Goal: Task Accomplishment & Management: Use online tool/utility

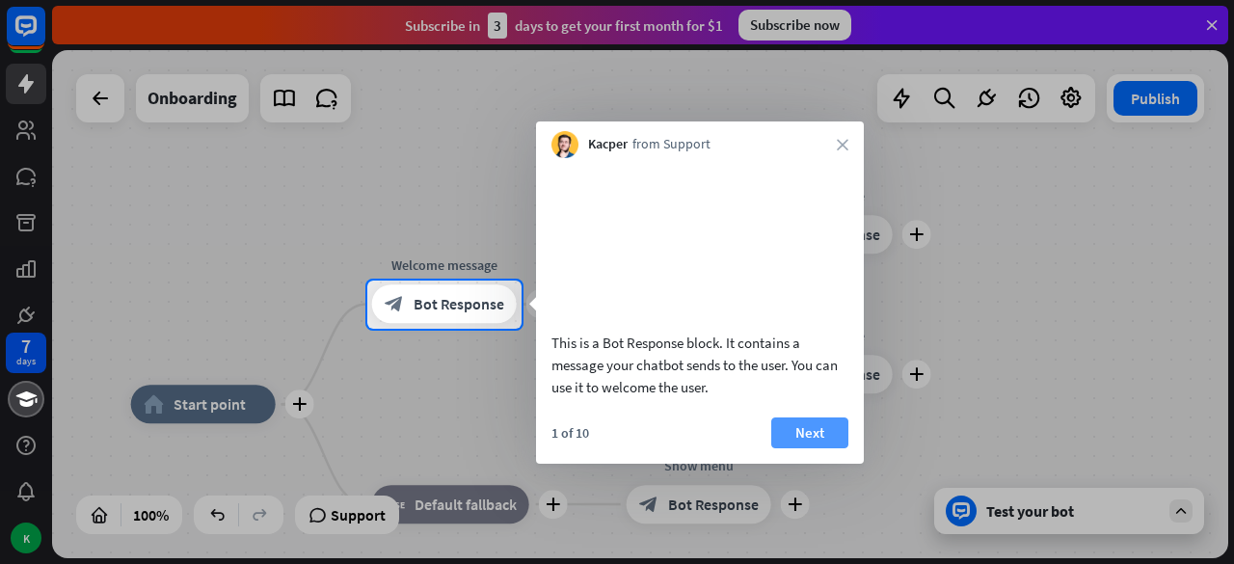
click at [827, 448] on button "Next" at bounding box center [809, 432] width 77 height 31
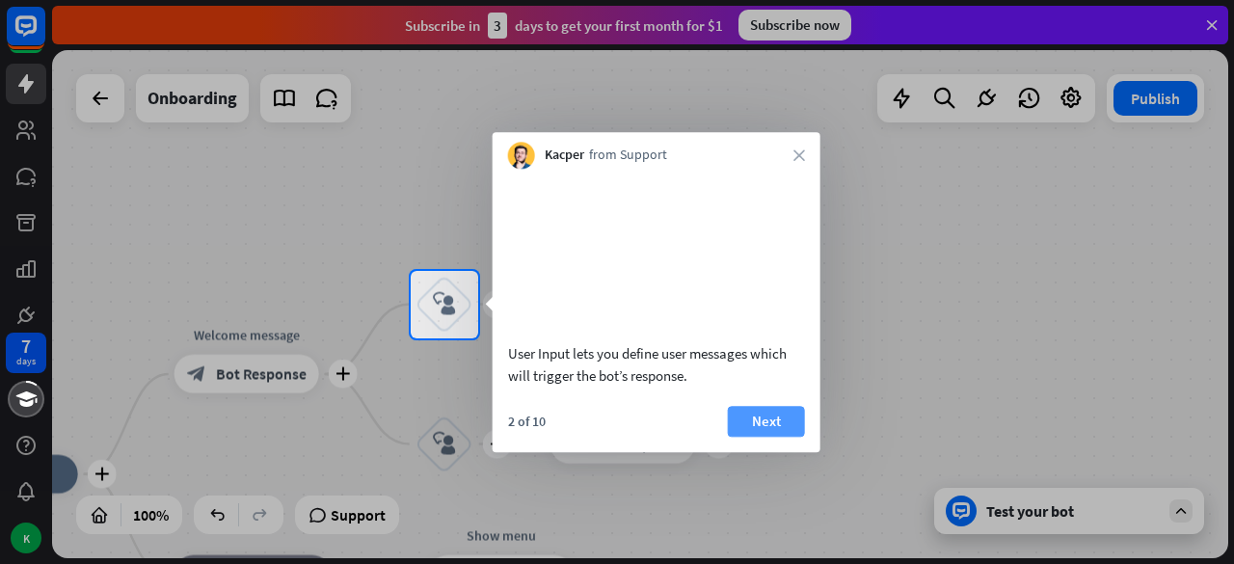
click at [784, 437] on button "Next" at bounding box center [766, 421] width 77 height 31
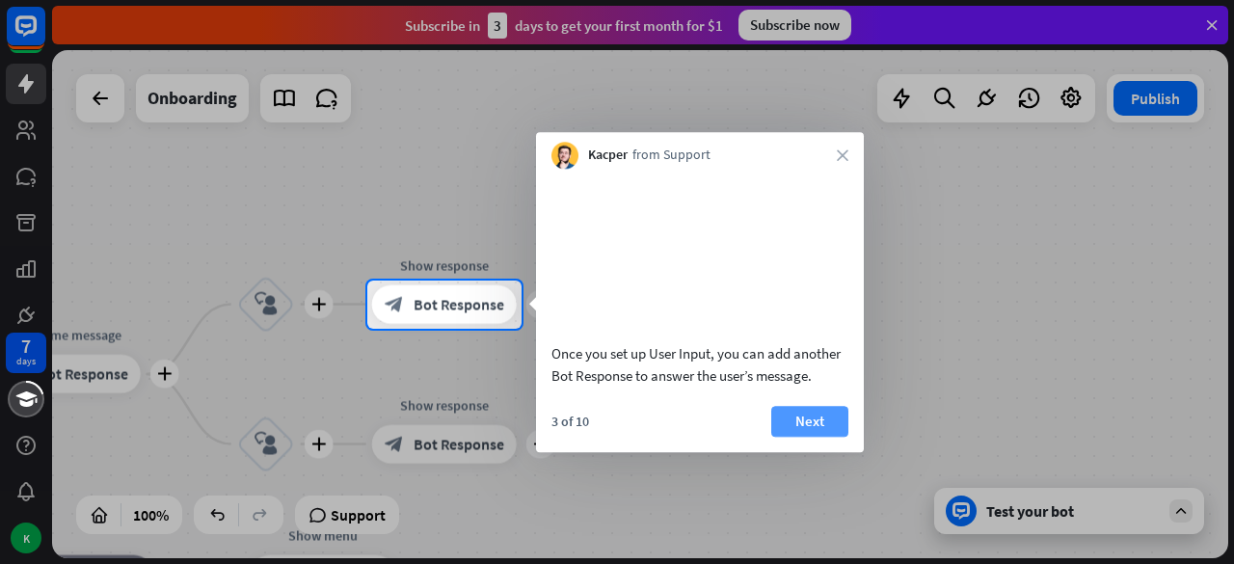
click at [806, 436] on button "Next" at bounding box center [809, 421] width 77 height 31
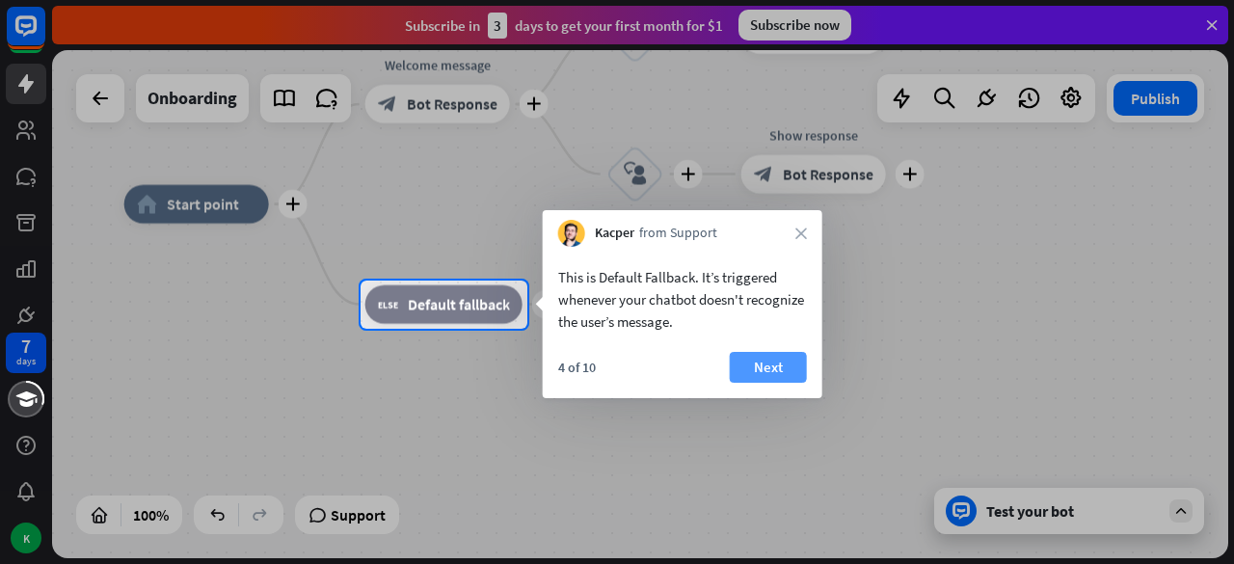
click at [760, 364] on button "Next" at bounding box center [768, 367] width 77 height 31
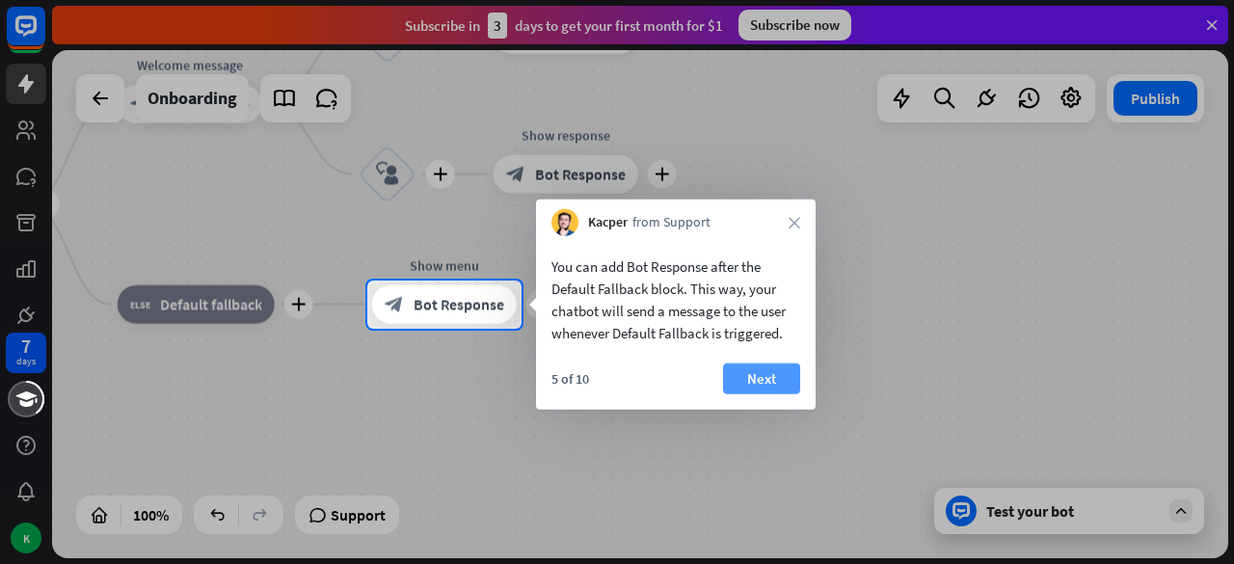
click at [785, 367] on button "Next" at bounding box center [761, 378] width 77 height 31
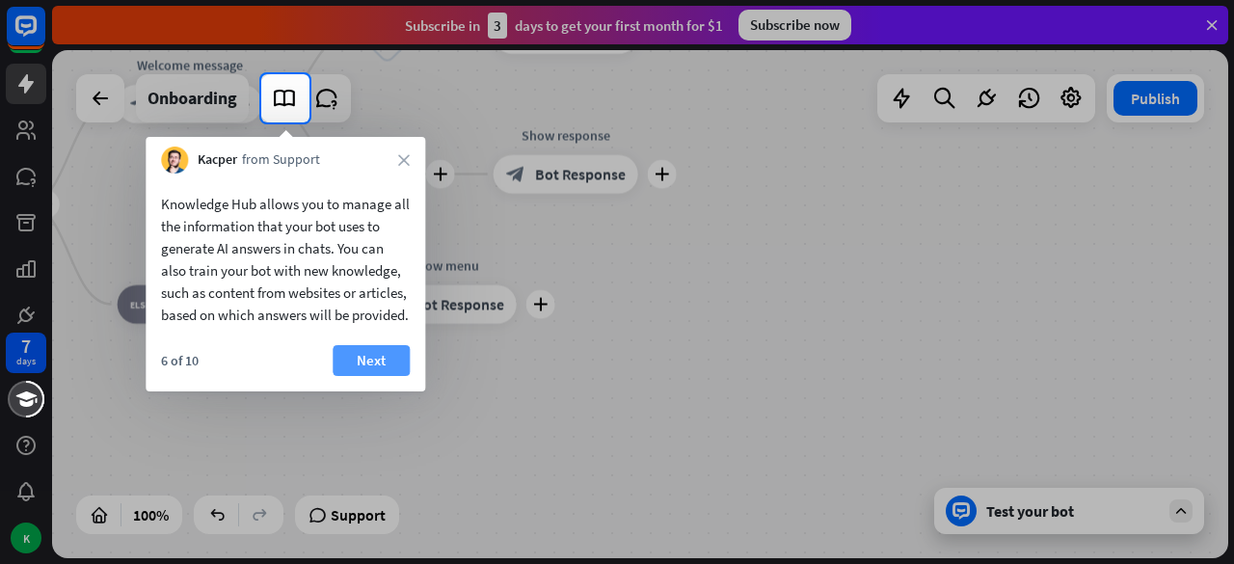
click at [384, 375] on button "Next" at bounding box center [371, 360] width 77 height 31
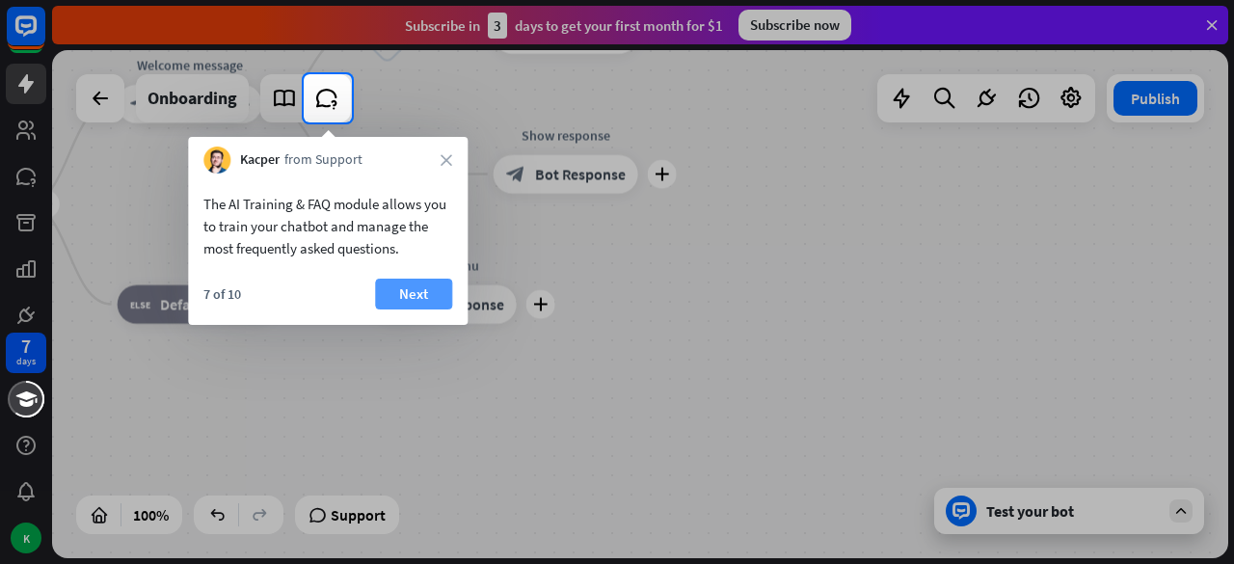
click at [398, 295] on button "Next" at bounding box center [413, 294] width 77 height 31
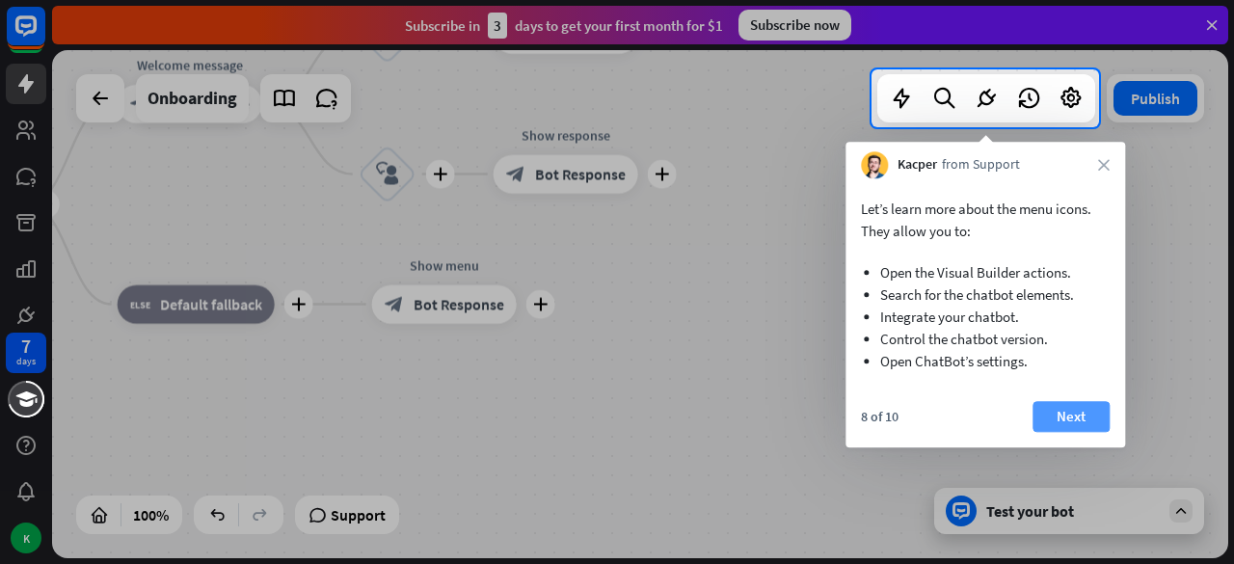
click at [1093, 412] on button "Next" at bounding box center [1071, 416] width 77 height 31
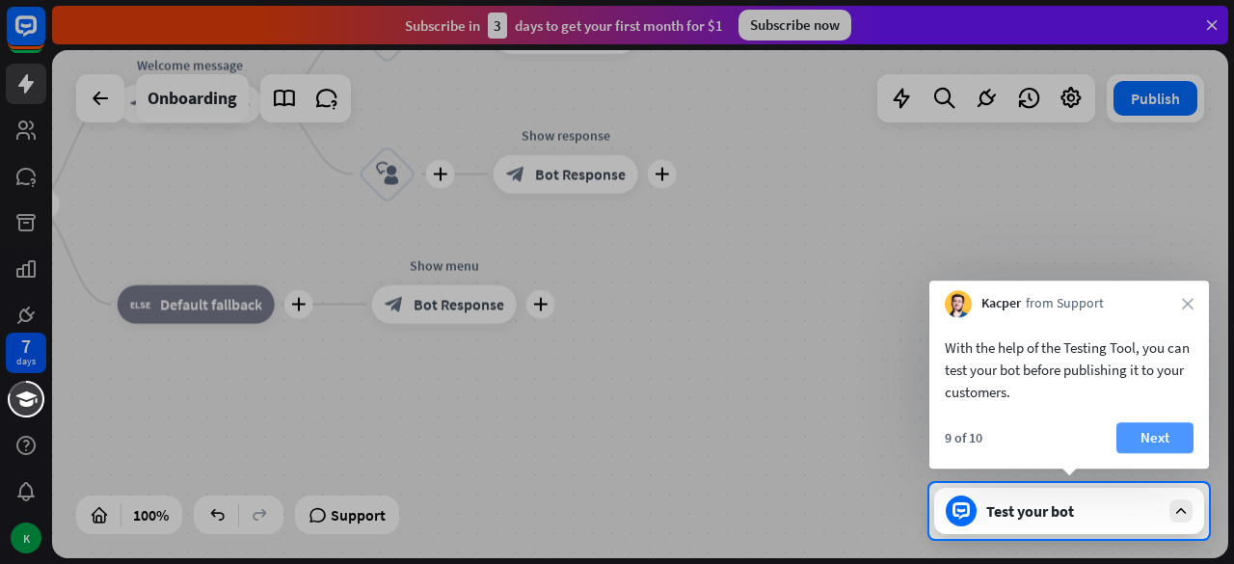
click at [1154, 435] on button "Next" at bounding box center [1154, 437] width 77 height 31
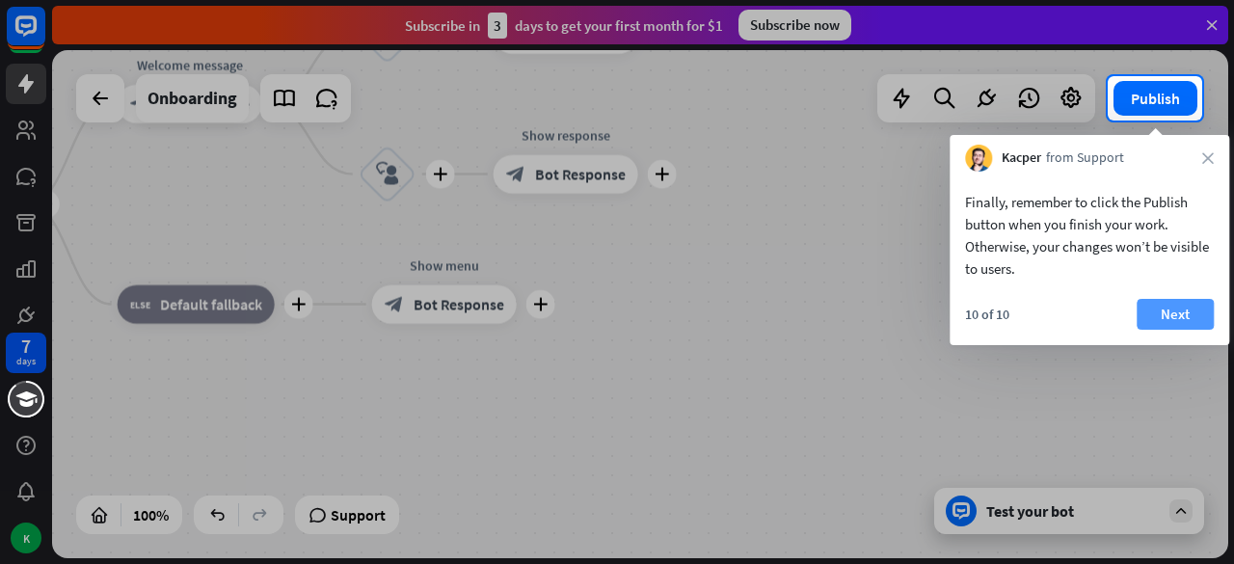
click at [1189, 314] on button "Next" at bounding box center [1175, 314] width 77 height 31
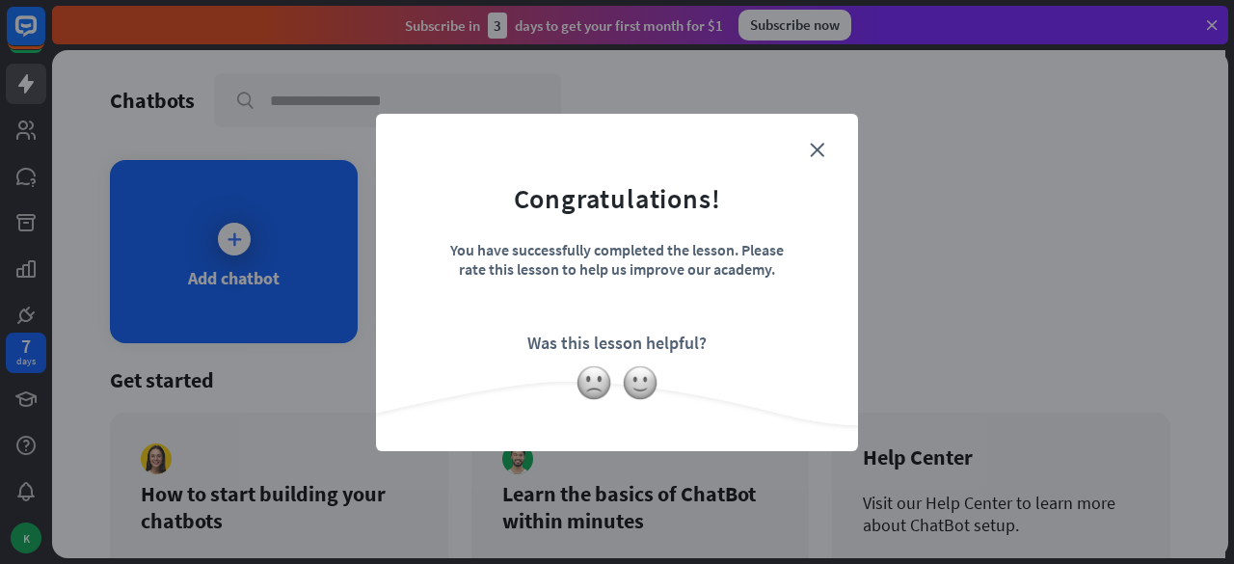
click at [687, 406] on div "close Congratulations! You have successfully completed the lesson. Please rate …" at bounding box center [617, 282] width 482 height 337
click at [594, 394] on img at bounding box center [594, 382] width 37 height 37
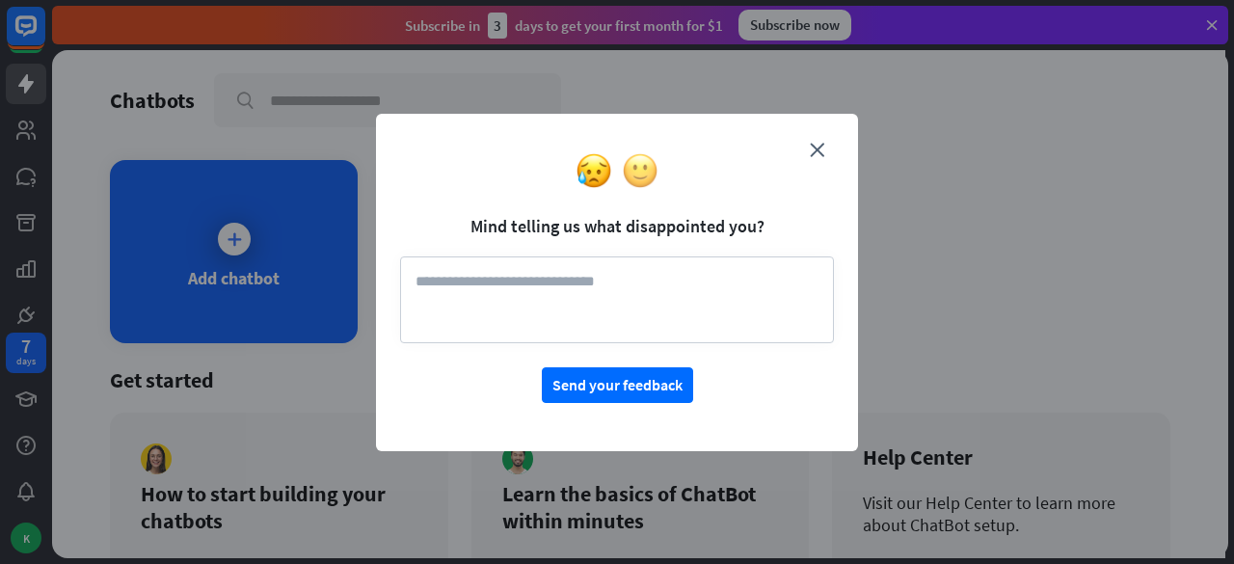
click at [649, 166] on img at bounding box center [640, 170] width 37 height 37
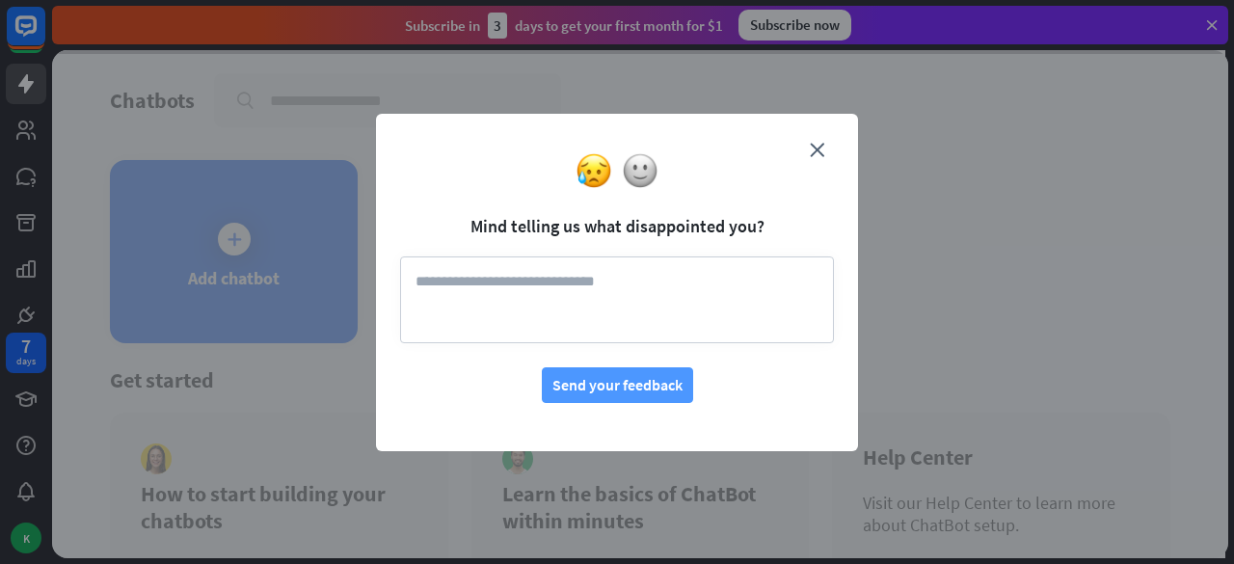
click at [627, 374] on button "Send your feedback" at bounding box center [617, 385] width 151 height 36
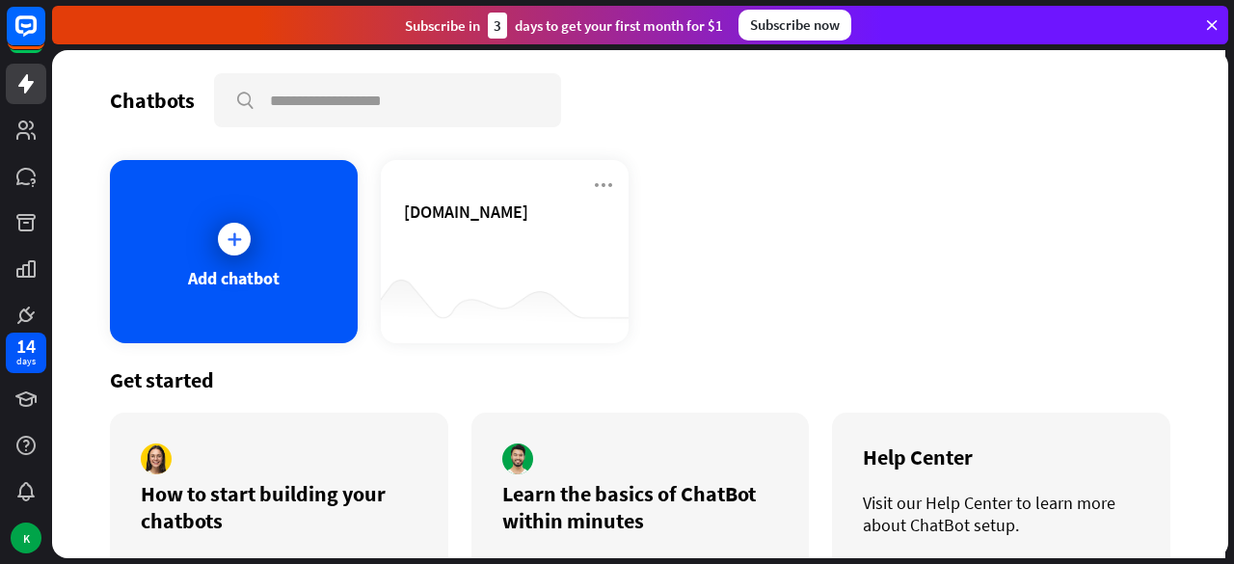
click at [1206, 22] on icon at bounding box center [1211, 24] width 17 height 17
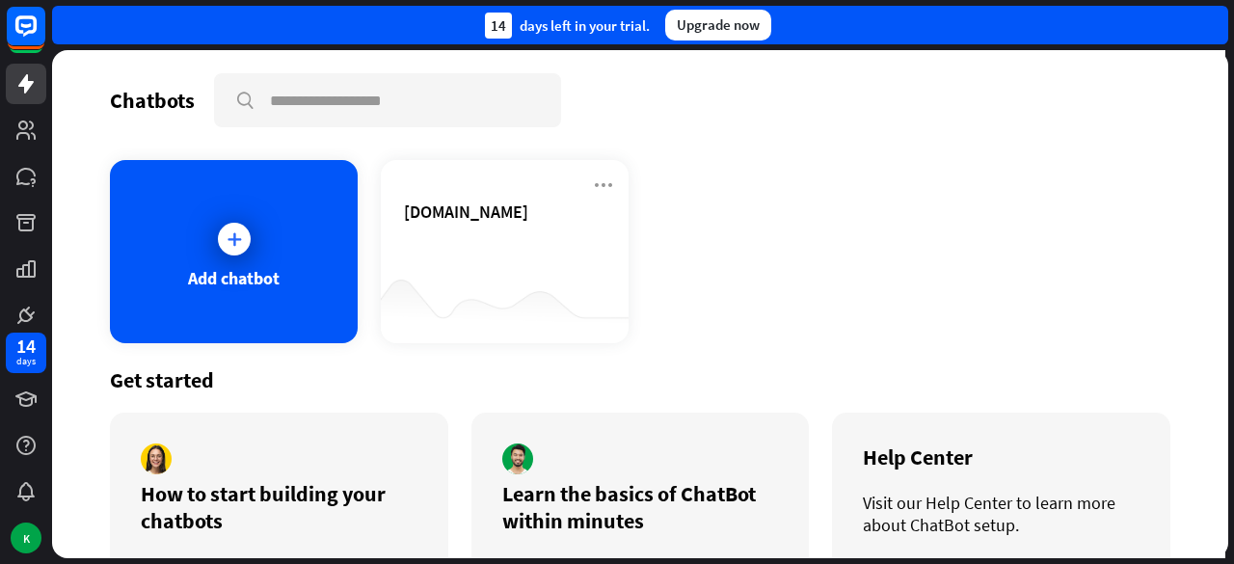
click at [713, 28] on div "Upgrade now" at bounding box center [718, 25] width 106 height 31
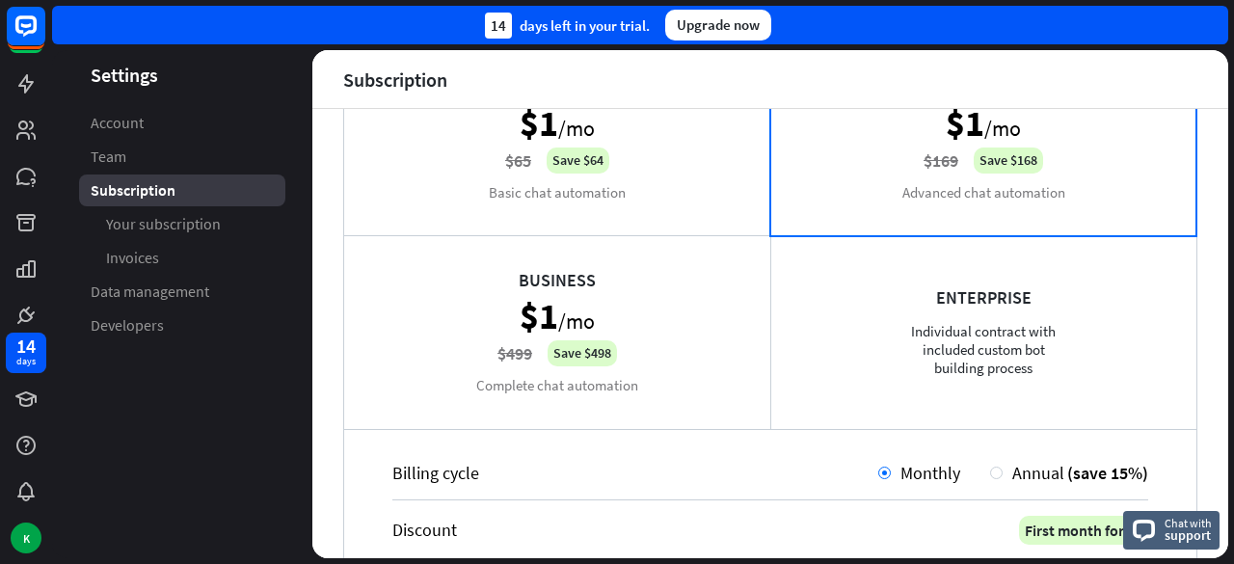
scroll to position [96, 0]
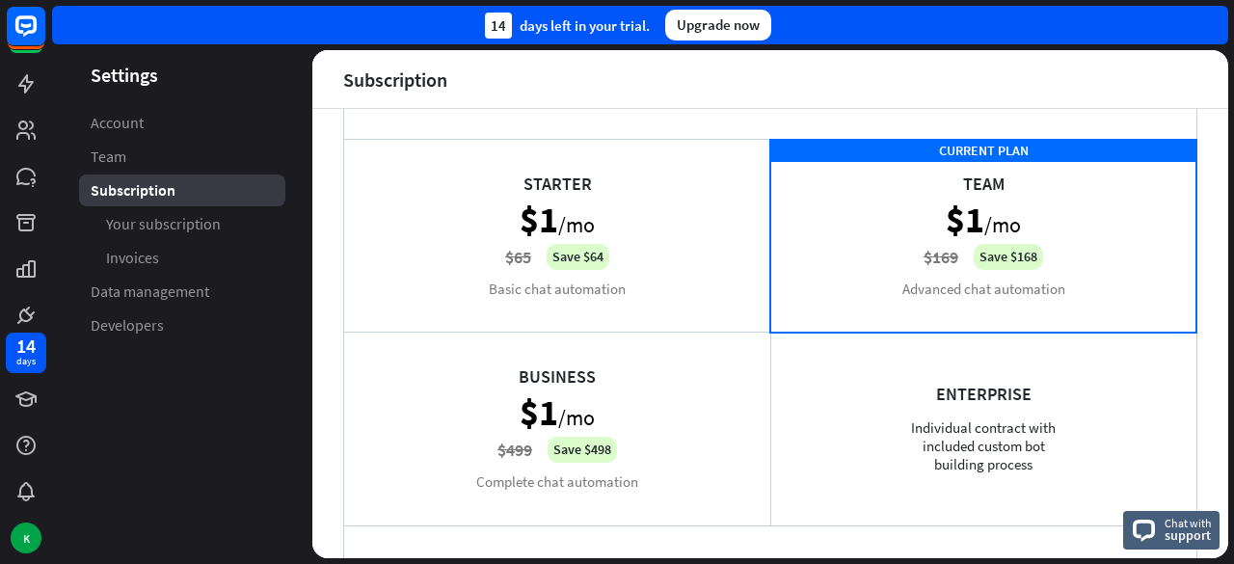
click at [580, 252] on div "Starter $1 /mo $65 Save $64 Basic chat automation" at bounding box center [557, 235] width 426 height 193
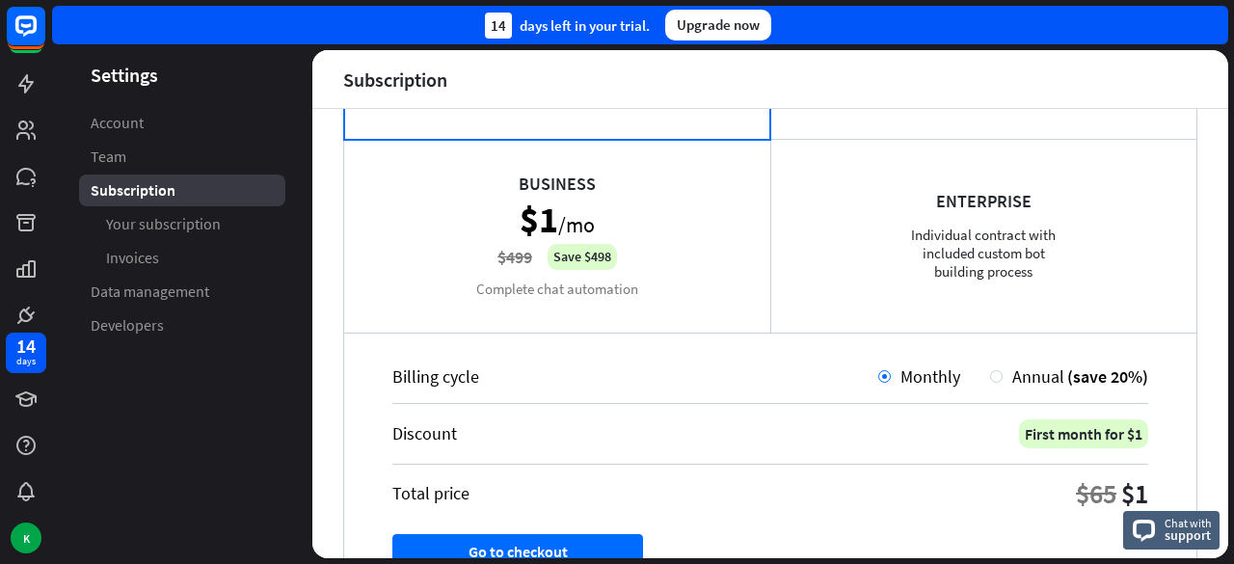
scroll to position [193, 0]
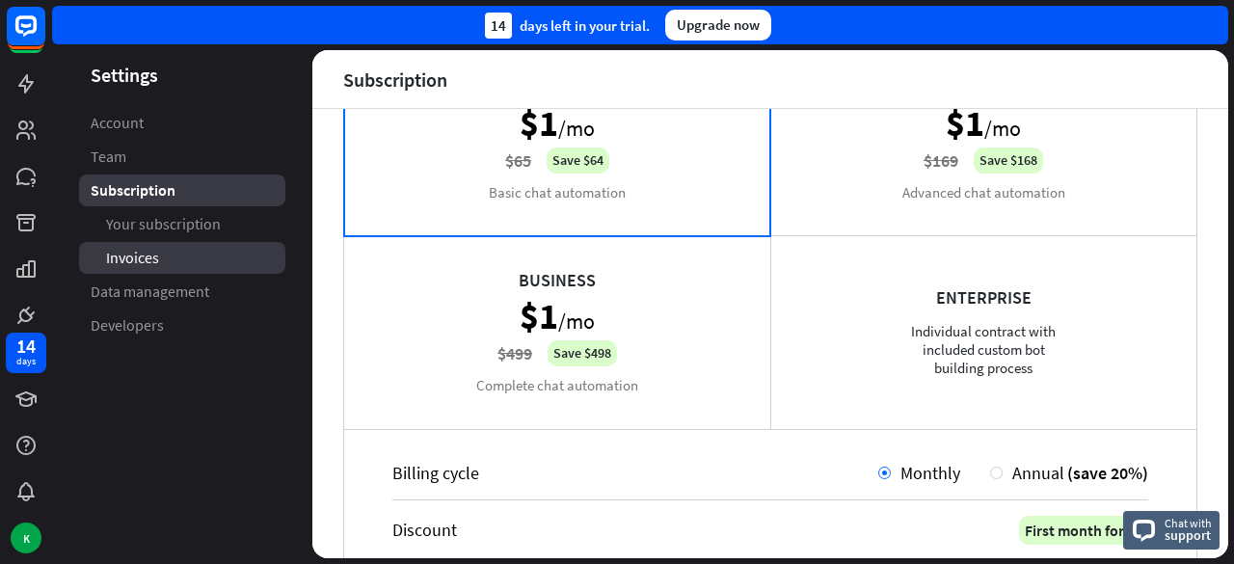
click at [141, 242] on link "Invoices" at bounding box center [182, 258] width 206 height 32
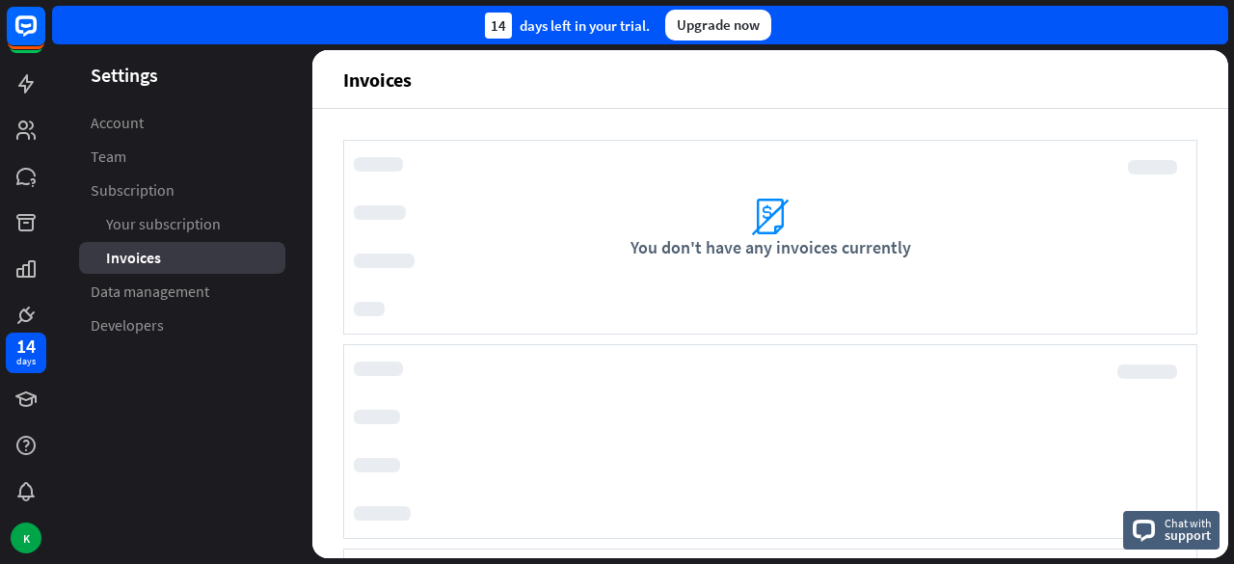
click at [54, 171] on ul "Account Team Subscription Your subscription Invoices Data management Developers" at bounding box center [182, 224] width 260 height 234
click at [29, 163] on link at bounding box center [26, 176] width 40 height 40
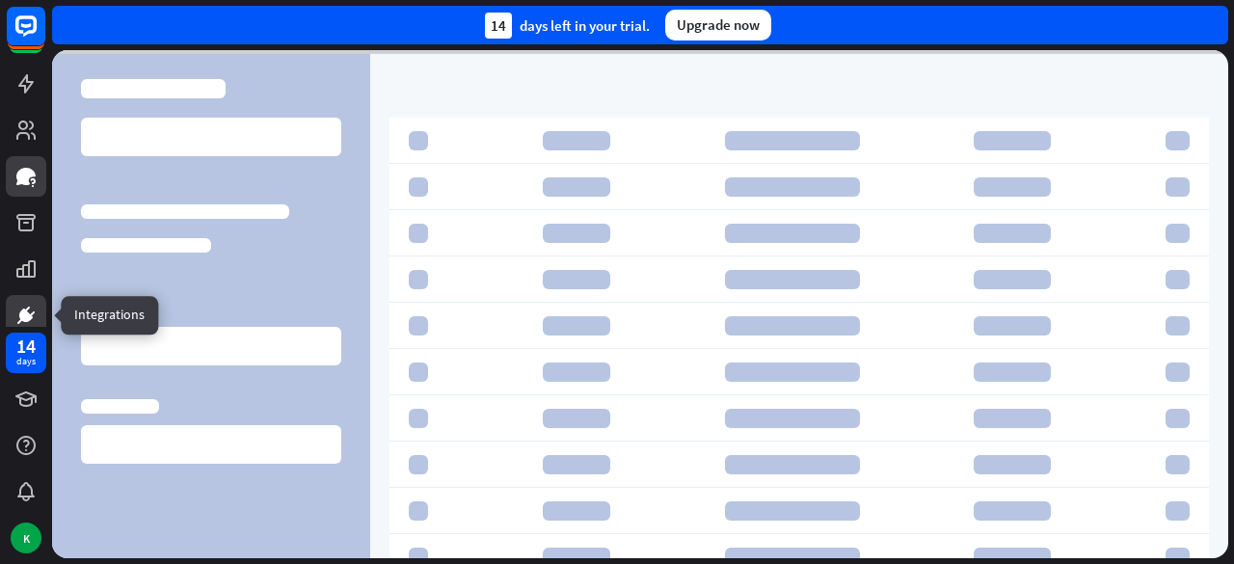
click at [25, 313] on icon at bounding box center [26, 315] width 12 height 12
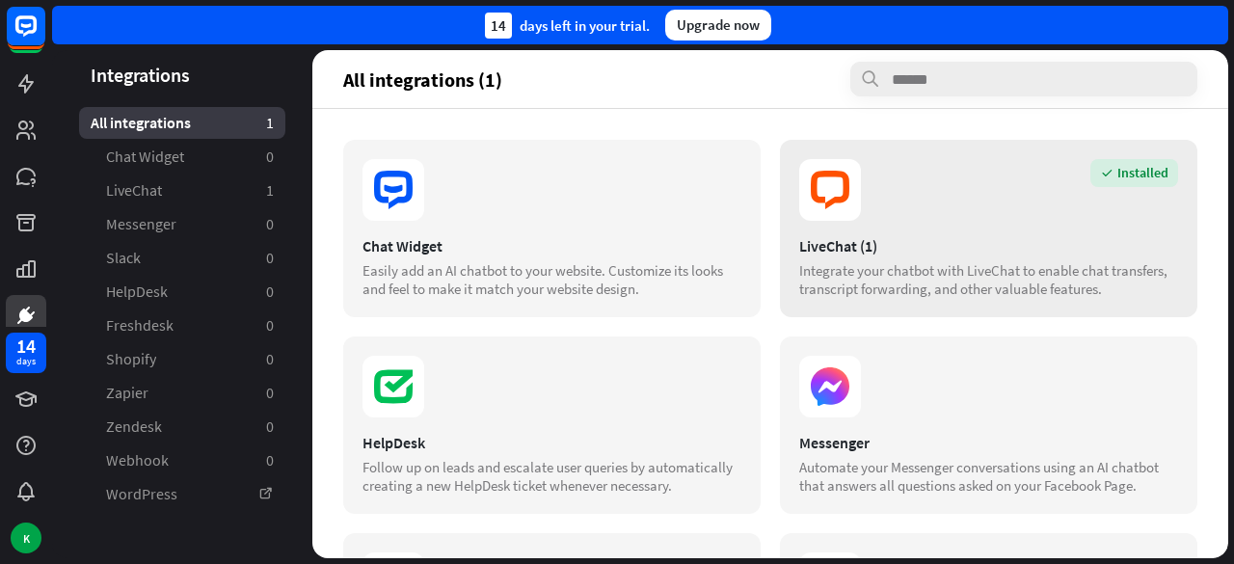
click at [1129, 171] on div "Installed" at bounding box center [1134, 173] width 88 height 28
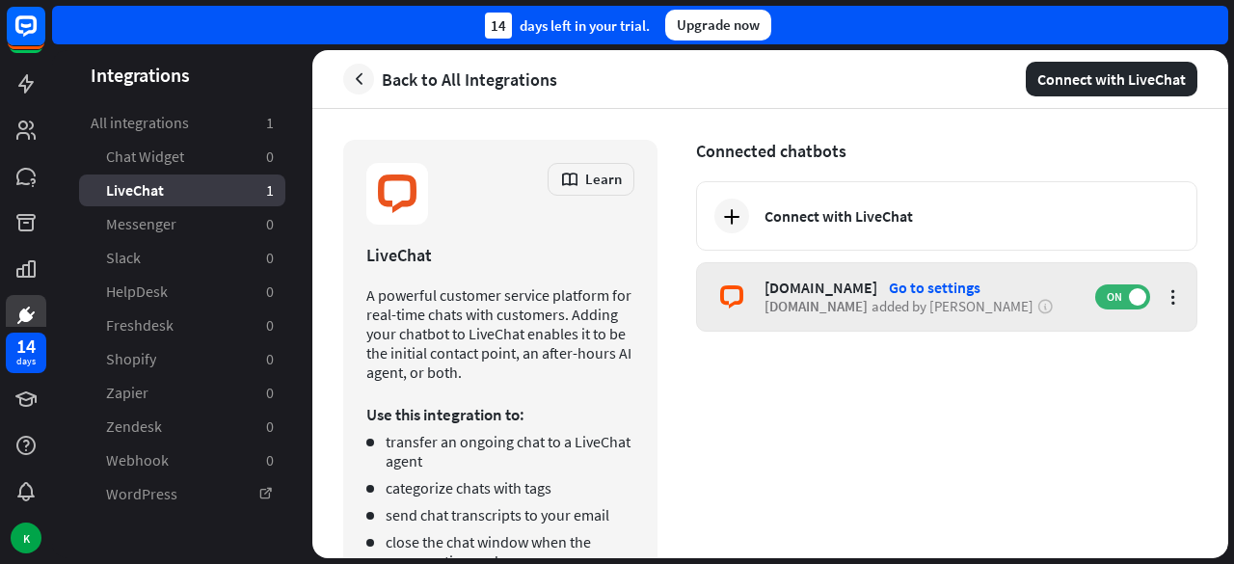
click at [903, 288] on div "Go to settings" at bounding box center [935, 287] width 92 height 19
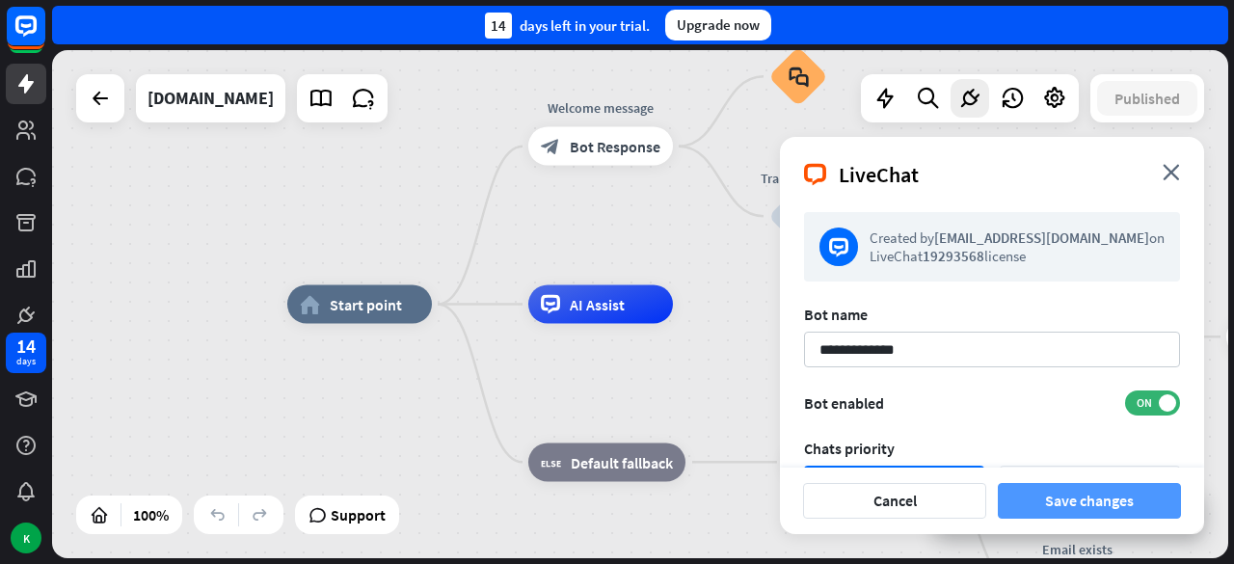
click at [1103, 498] on button "Save changes" at bounding box center [1089, 501] width 183 height 36
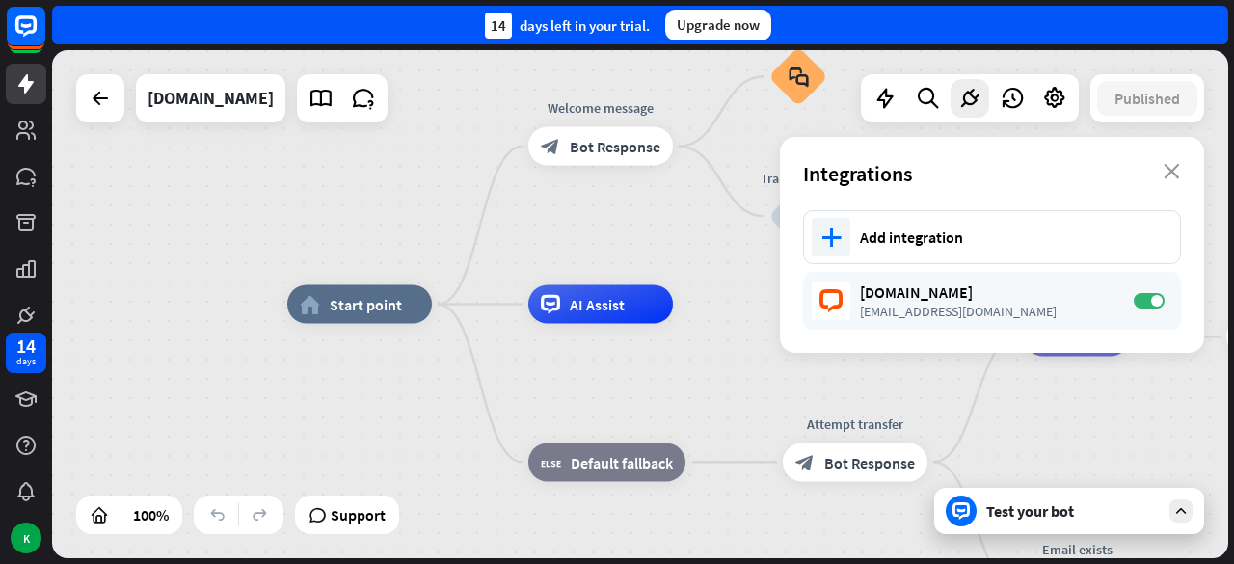
click at [1068, 510] on div "Test your bot" at bounding box center [1073, 510] width 174 height 19
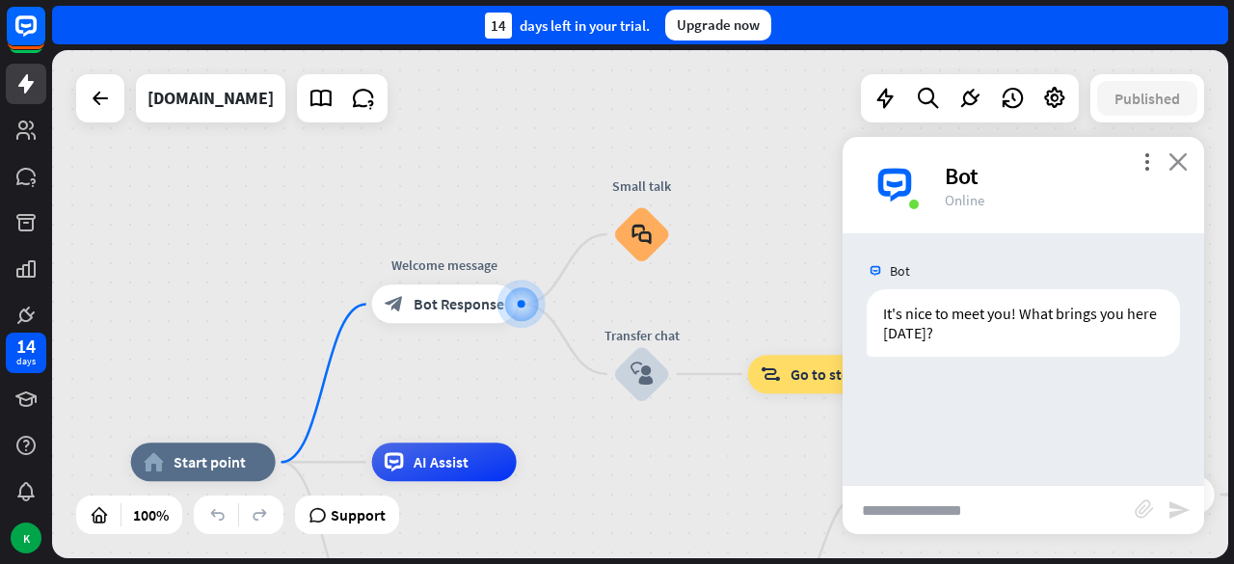
click at [1184, 153] on icon "close" at bounding box center [1177, 161] width 19 height 18
